Goal: Task Accomplishment & Management: Complete application form

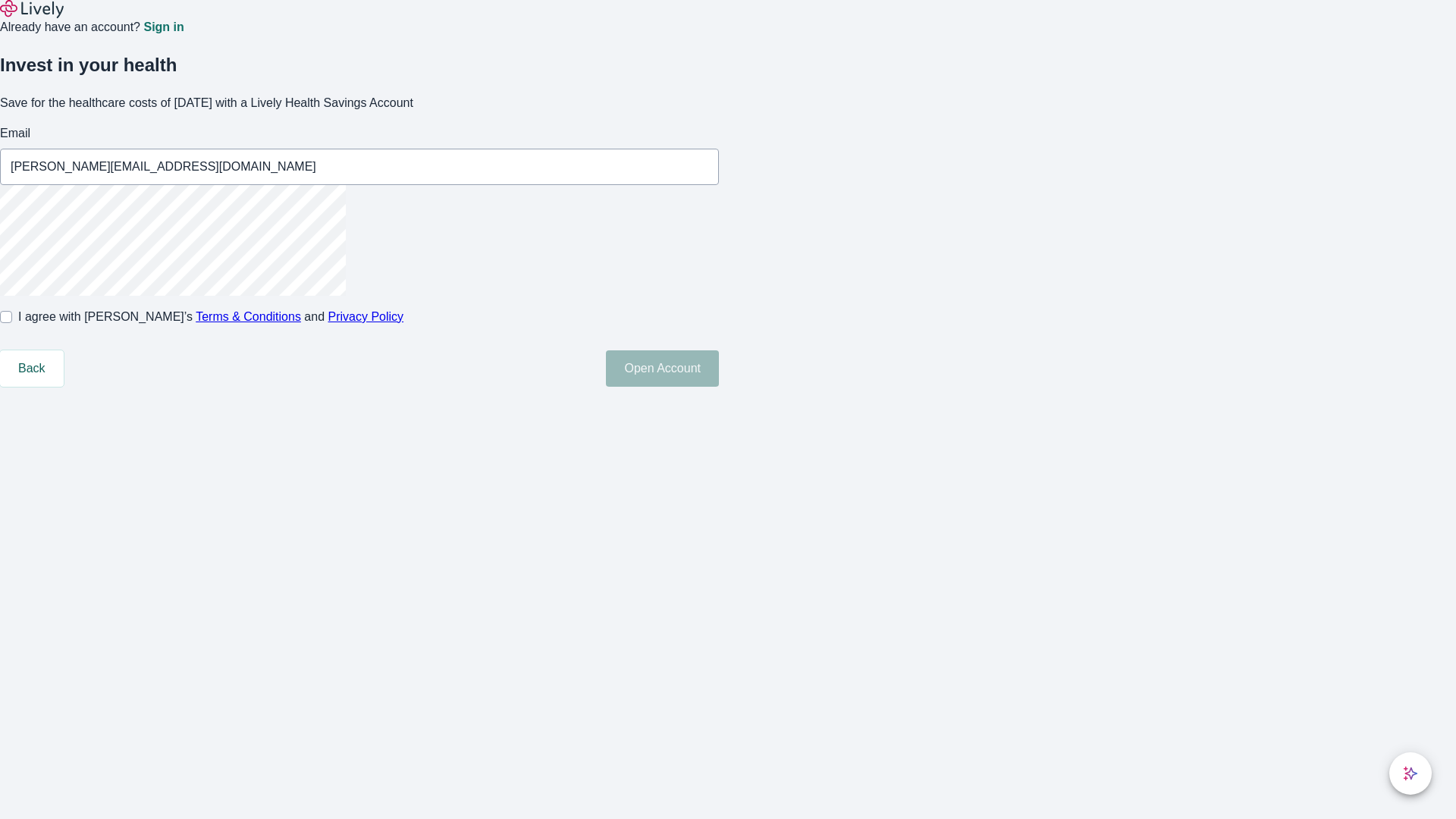
click at [12, 323] on input "I agree with Lively’s Terms & Conditions and Privacy Policy" at bounding box center [6, 317] width 12 height 12
checkbox input "true"
click at [719, 387] on button "Open Account" at bounding box center [663, 369] width 113 height 37
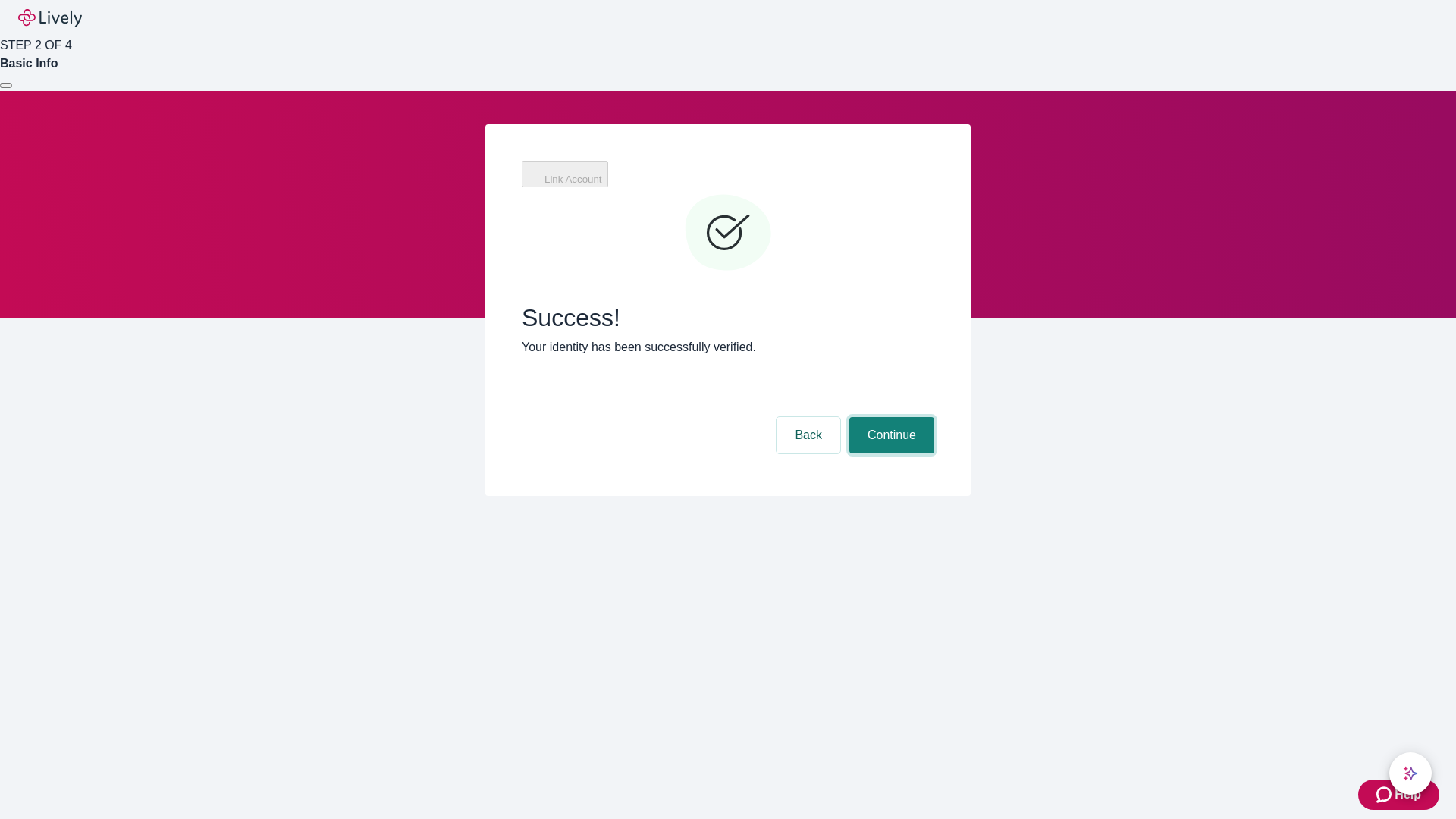
click at [890, 417] on button "Continue" at bounding box center [892, 436] width 85 height 37
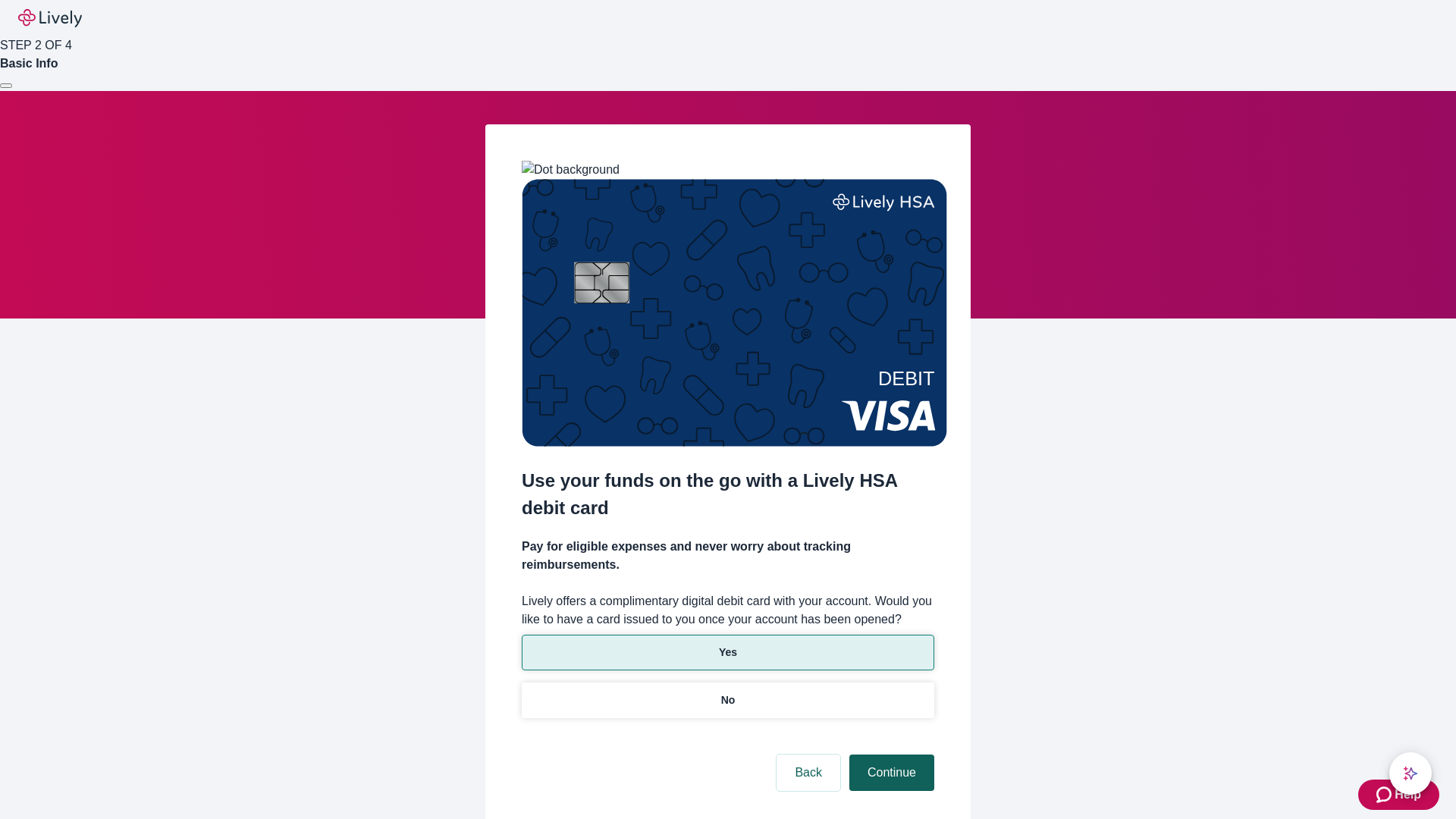
click at [727, 693] on p "No" at bounding box center [728, 700] width 15 height 16
click at [890, 755] on button "Continue" at bounding box center [892, 773] width 85 height 37
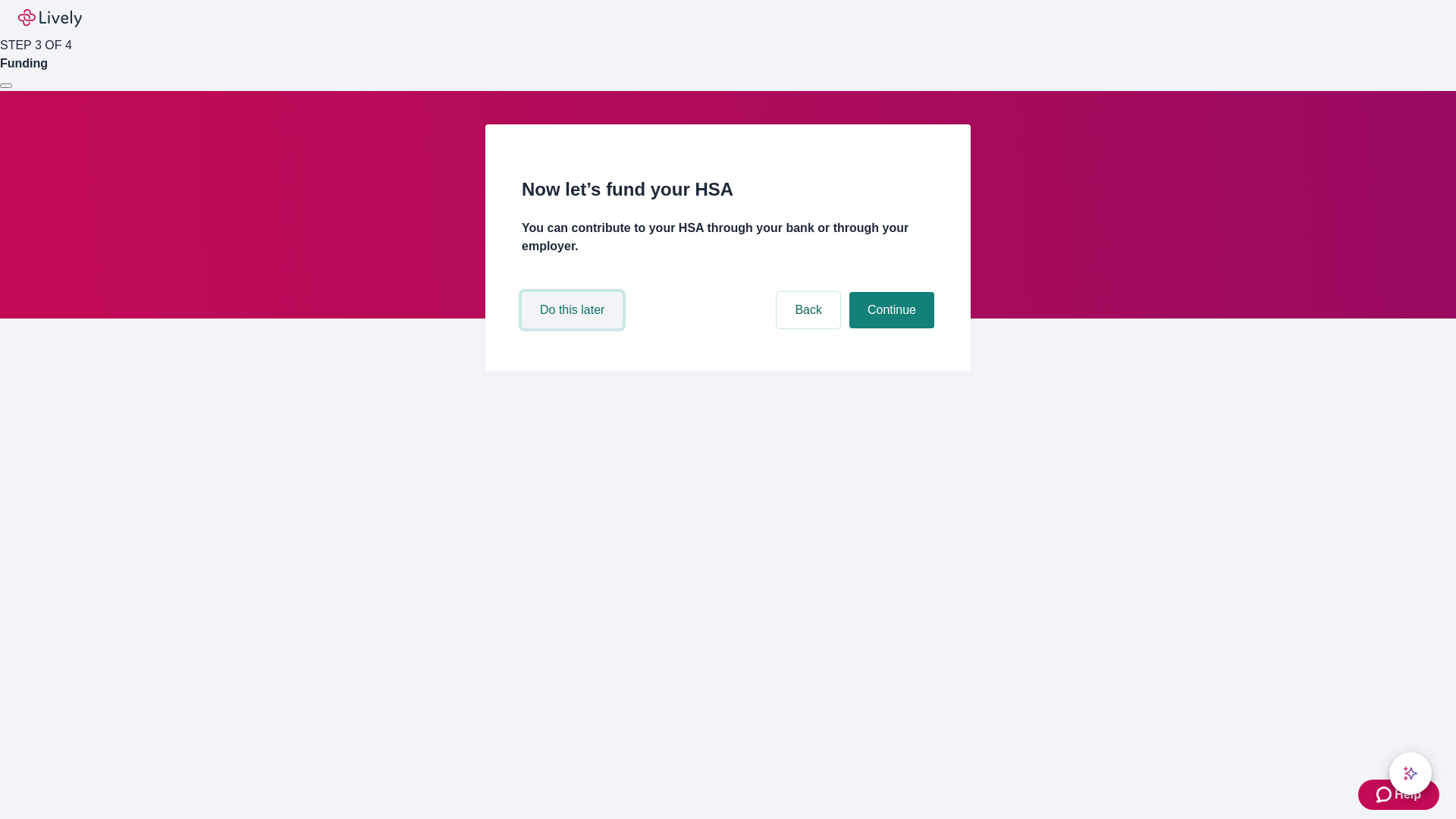
click at [574, 328] on button "Do this later" at bounding box center [573, 310] width 101 height 37
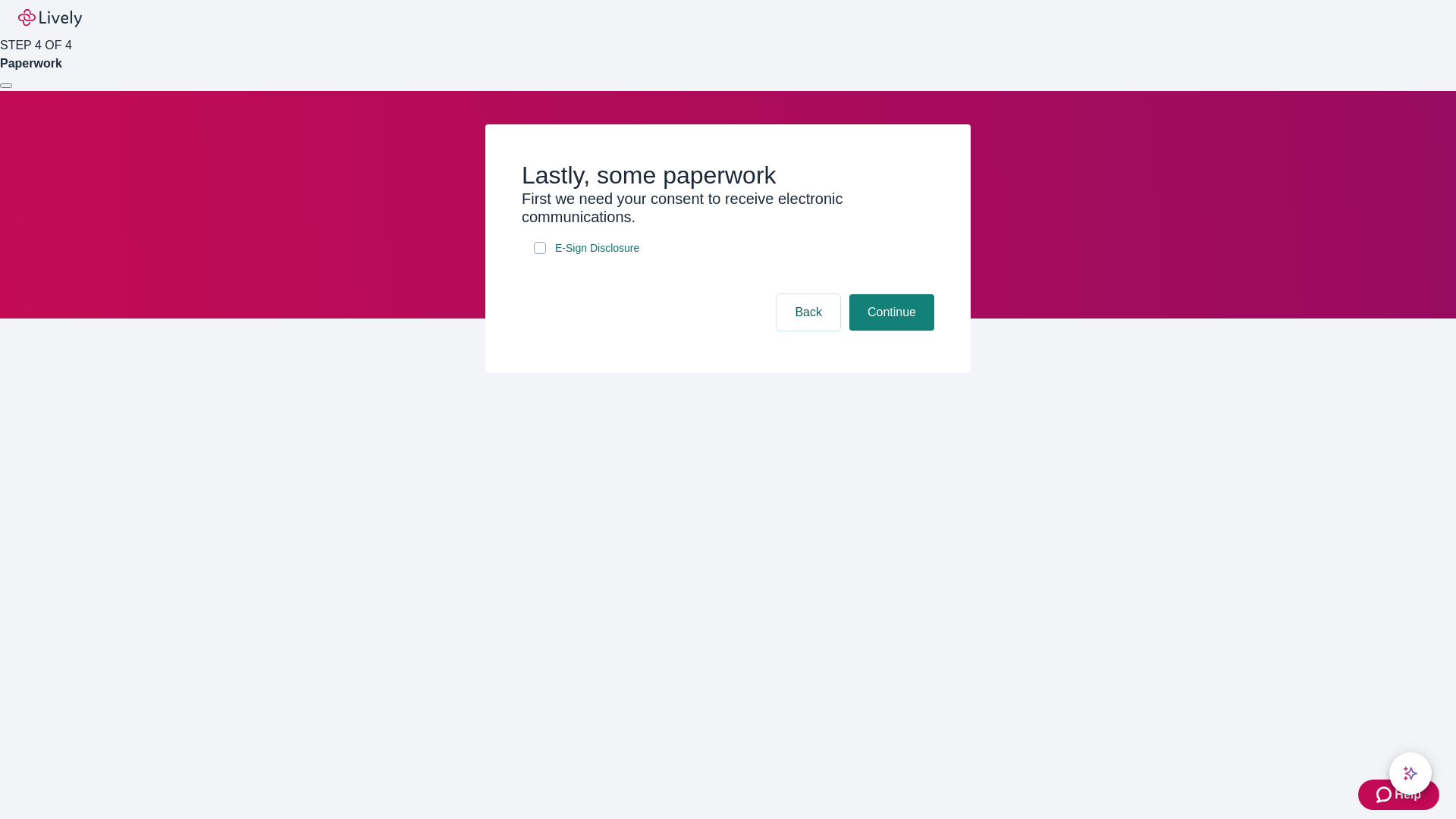
click at [540, 254] on input "E-Sign Disclosure" at bounding box center [540, 248] width 12 height 12
checkbox input "true"
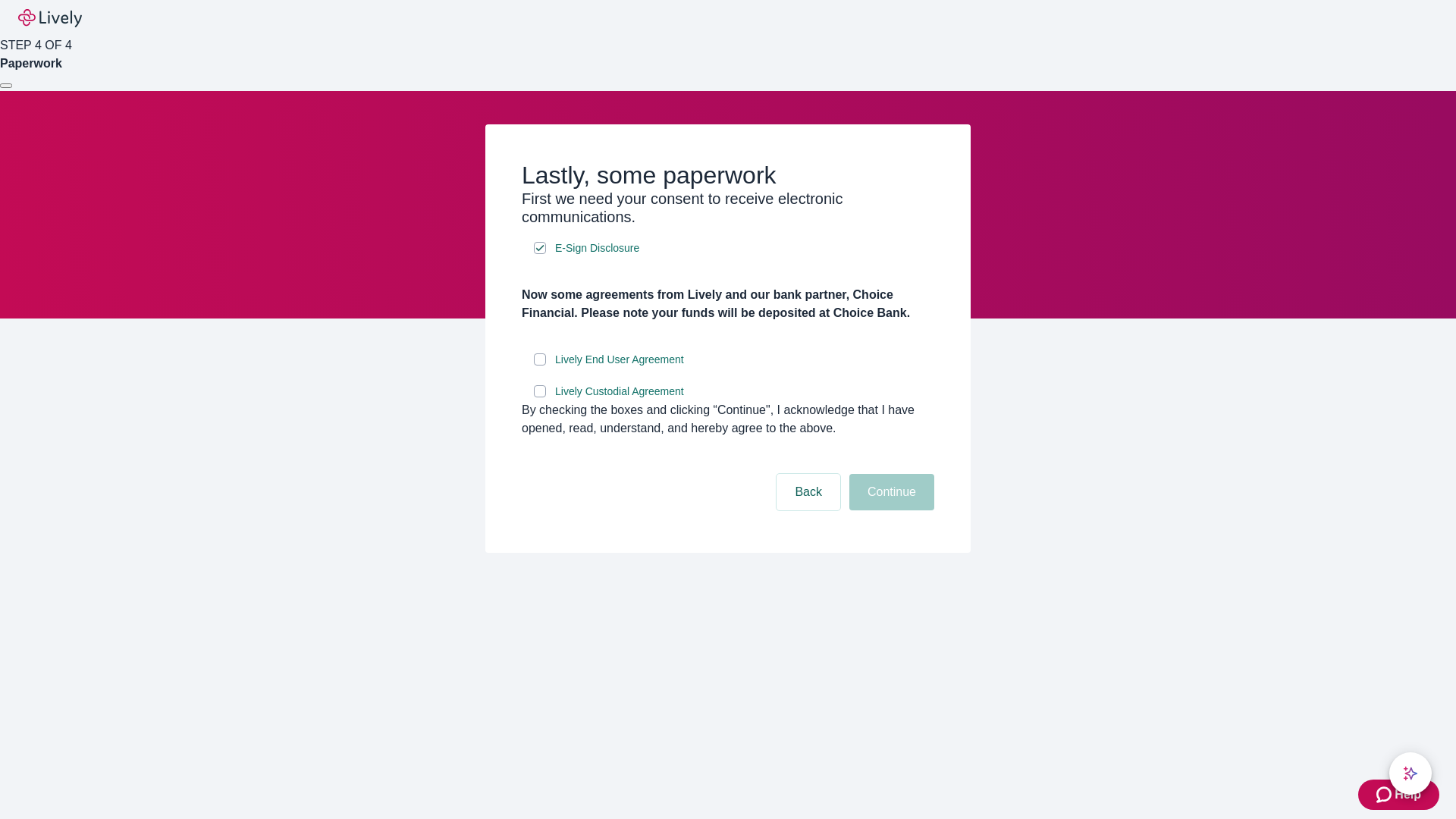
click at [540, 366] on input "Lively End User Agreement" at bounding box center [540, 360] width 12 height 12
checkbox input "true"
click at [540, 397] on input "Lively Custodial Agreement" at bounding box center [540, 391] width 12 height 12
checkbox input "true"
click at [890, 511] on button "Continue" at bounding box center [892, 492] width 85 height 37
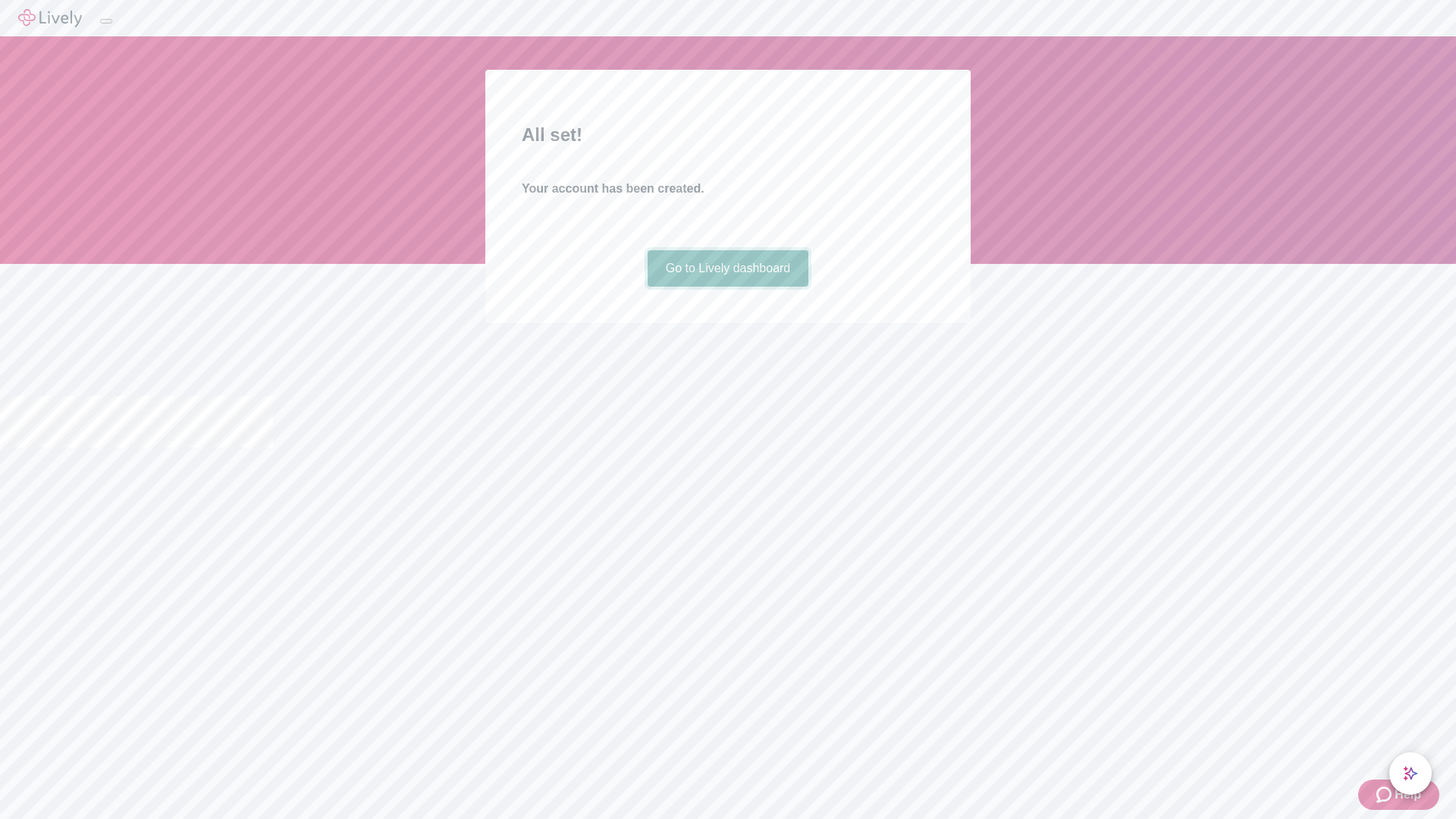
click at [727, 287] on link "Go to Lively dashboard" at bounding box center [728, 269] width 162 height 37
